Goal: Task Accomplishment & Management: Use online tool/utility

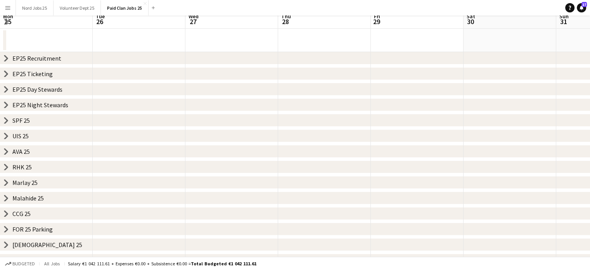
scroll to position [0, 230]
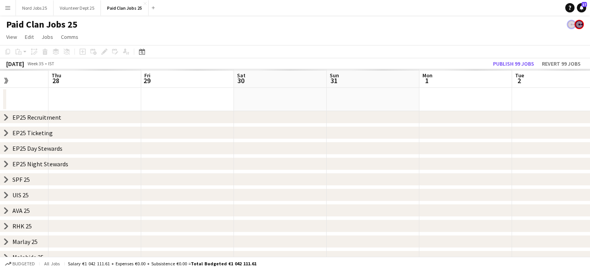
click at [6, 117] on icon at bounding box center [6, 117] width 3 height 6
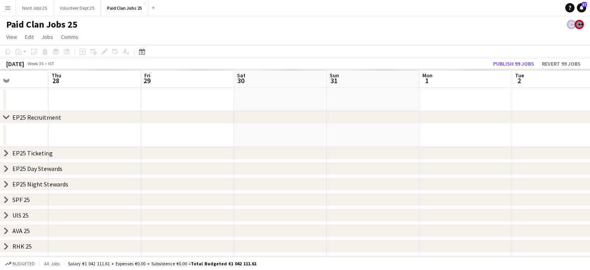
click at [482, 126] on app-date-cell at bounding box center [465, 134] width 93 height 23
click at [5, 114] on icon "chevron-right" at bounding box center [6, 117] width 6 height 6
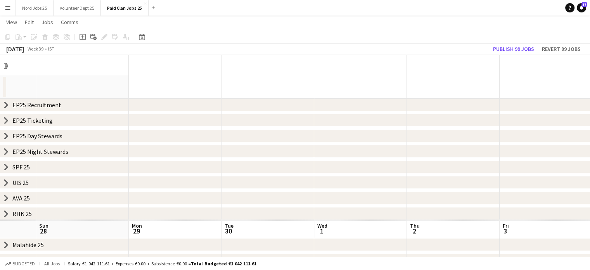
scroll to position [10, 0]
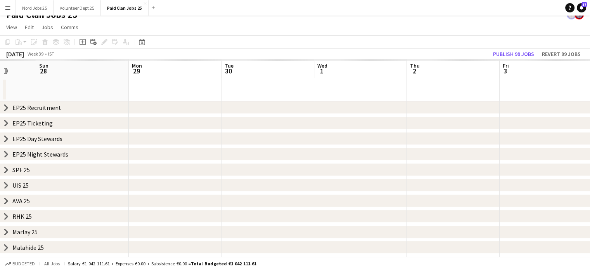
click at [7, 107] on icon at bounding box center [6, 108] width 3 height 6
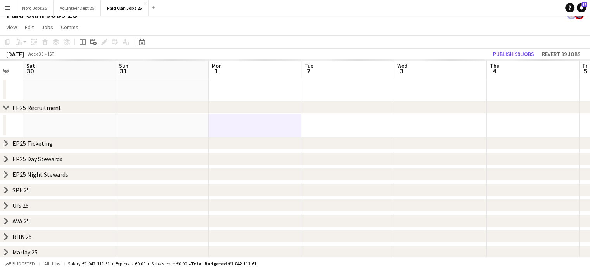
scroll to position [0, 354]
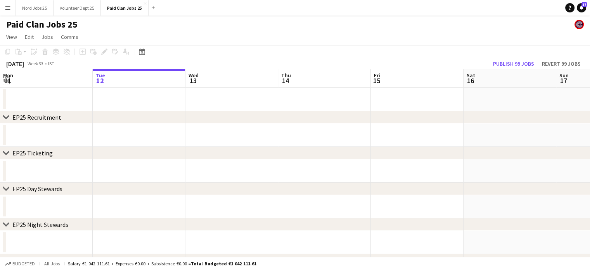
click at [5, 79] on app-icon "Expand/collapse" at bounding box center [6, 79] width 6 height 7
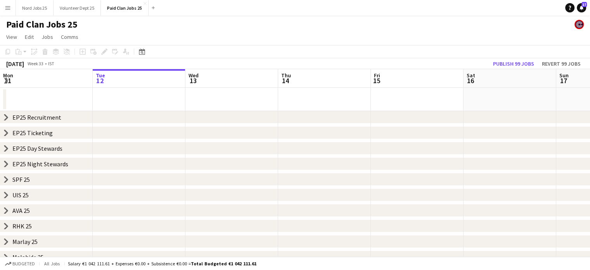
click at [7, 147] on icon at bounding box center [6, 149] width 3 height 6
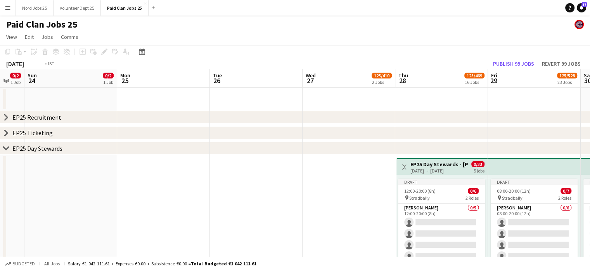
scroll to position [0, 244]
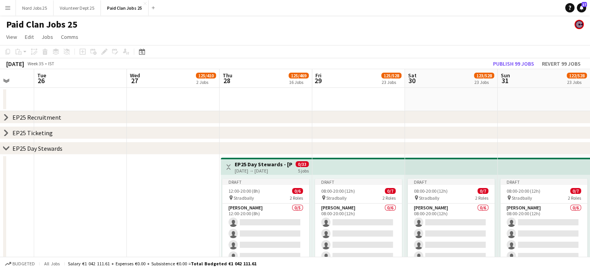
click at [5, 115] on icon at bounding box center [6, 117] width 3 height 6
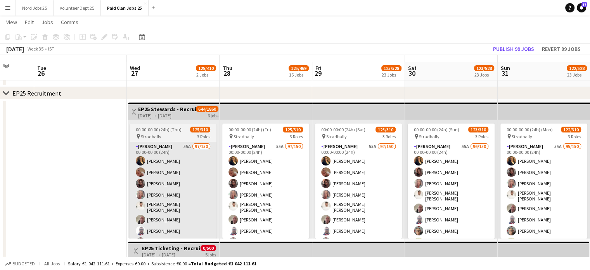
scroll to position [31, 0]
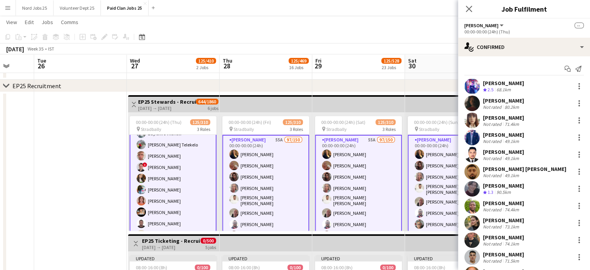
scroll to position [519, 0]
